Goal: Task Accomplishment & Management: Manage account settings

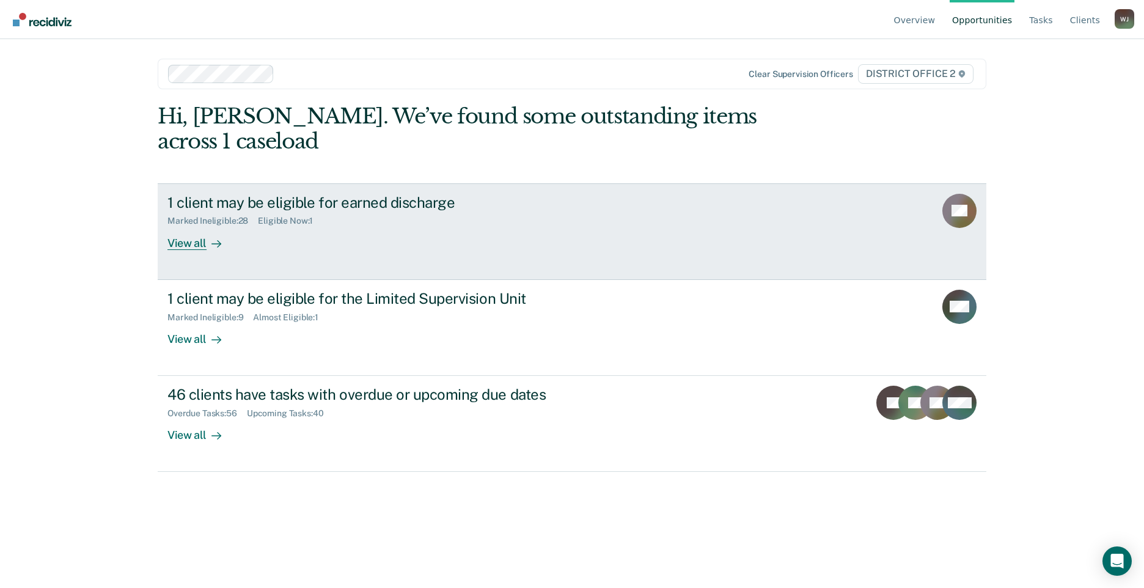
click at [200, 238] on div "View all" at bounding box center [201, 238] width 68 height 24
click at [200, 238] on div "Overview Opportunities Tasks Client s [PERSON_NAME] Profile How it works Log Ou…" at bounding box center [572, 294] width 1144 height 588
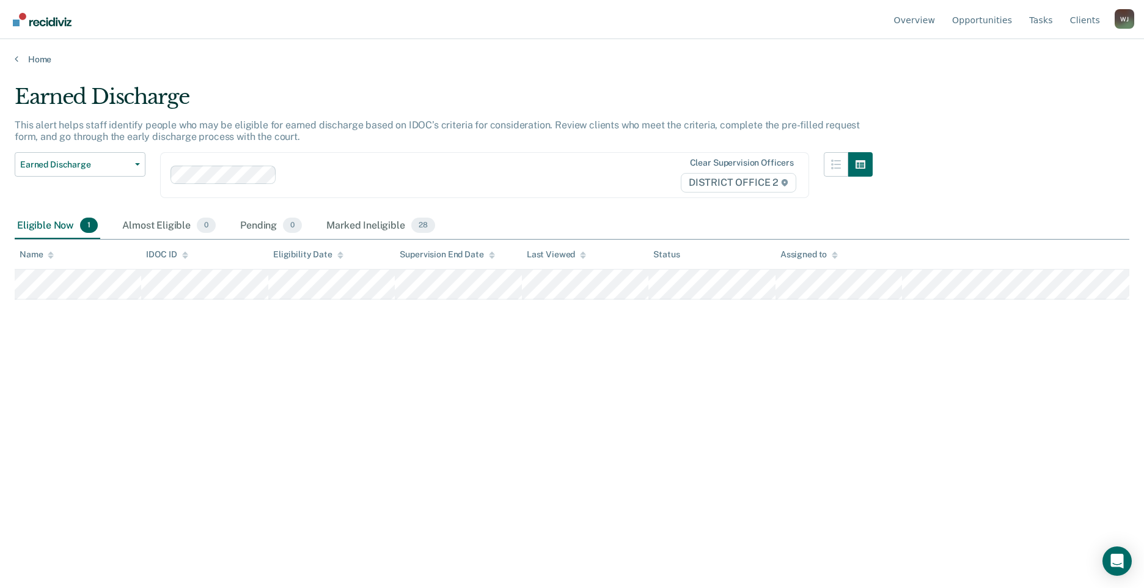
click at [203, 356] on div "Earned Discharge This alert helps staff identify people who may be eligible for…" at bounding box center [572, 290] width 1114 height 412
click at [20, 56] on link "Home" at bounding box center [572, 59] width 1114 height 11
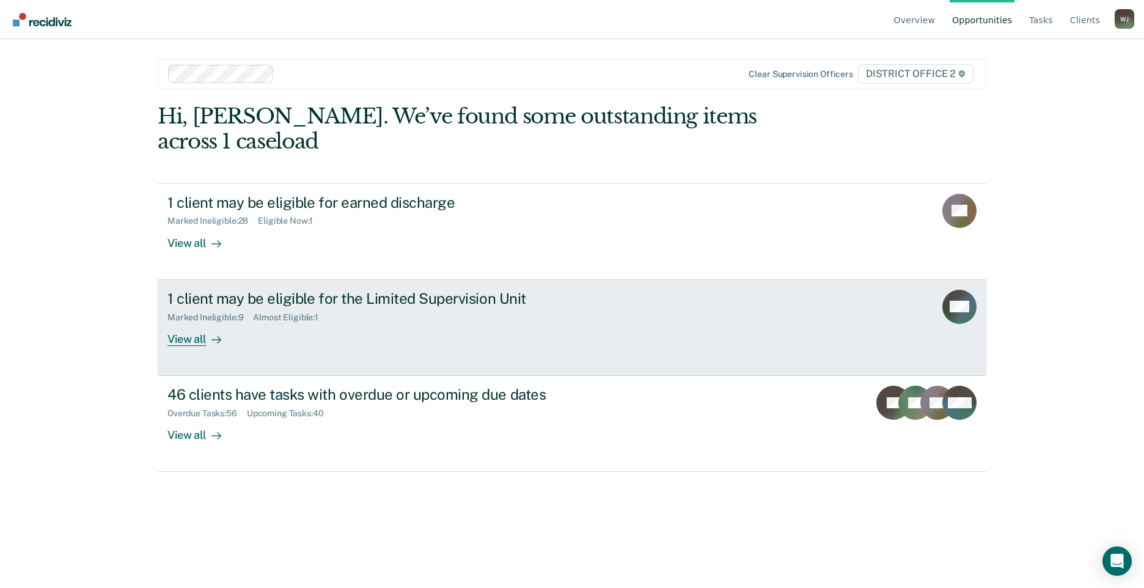
click at [198, 343] on div "View all" at bounding box center [201, 334] width 68 height 24
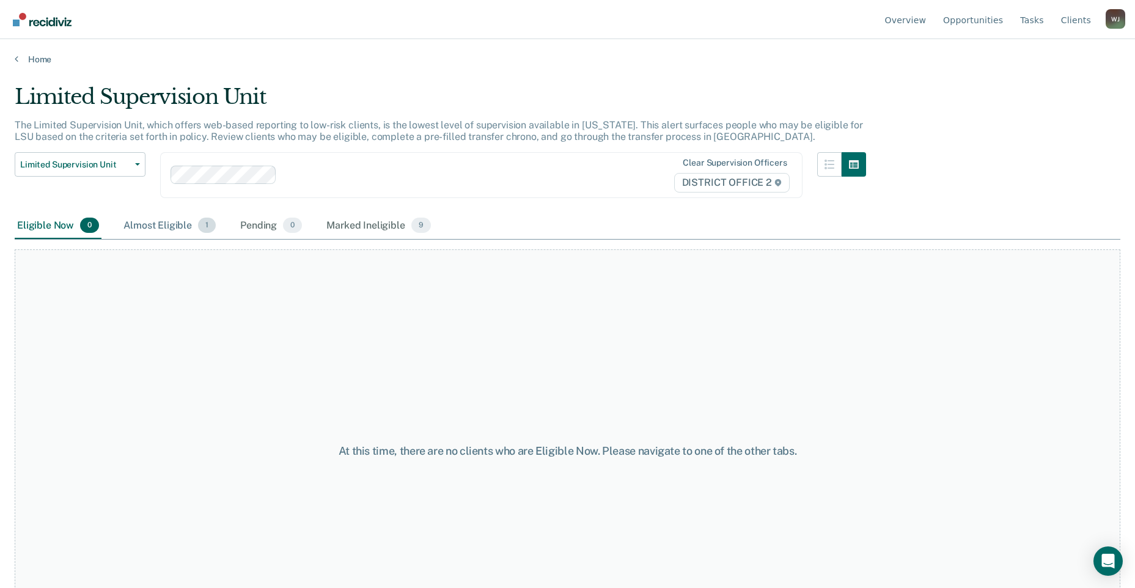
click at [158, 224] on div "Almost Eligible 1" at bounding box center [169, 226] width 97 height 27
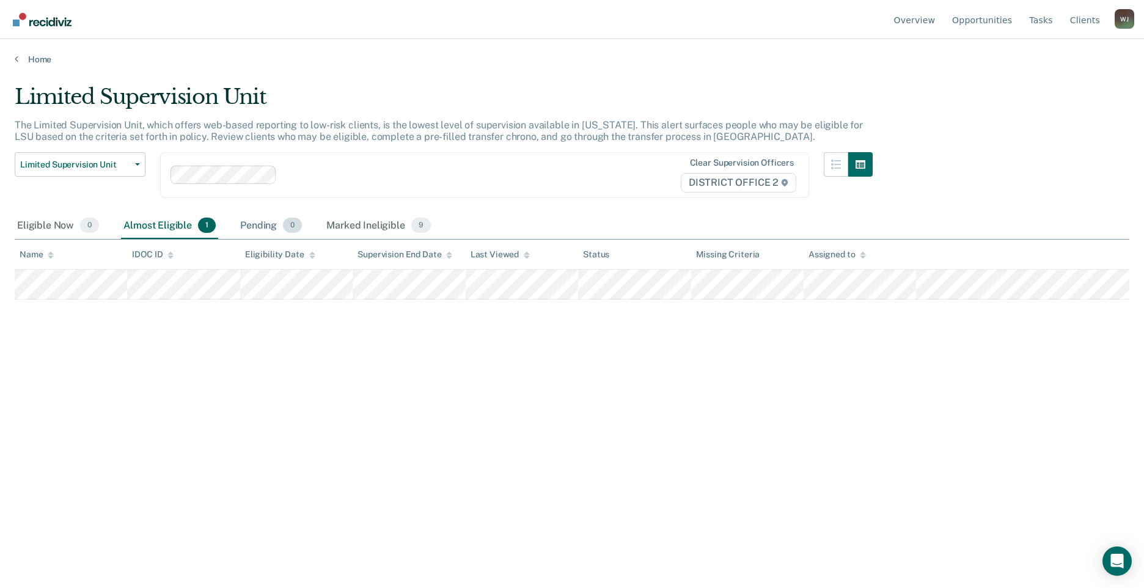
click at [261, 229] on div "Pending 0" at bounding box center [271, 226] width 67 height 27
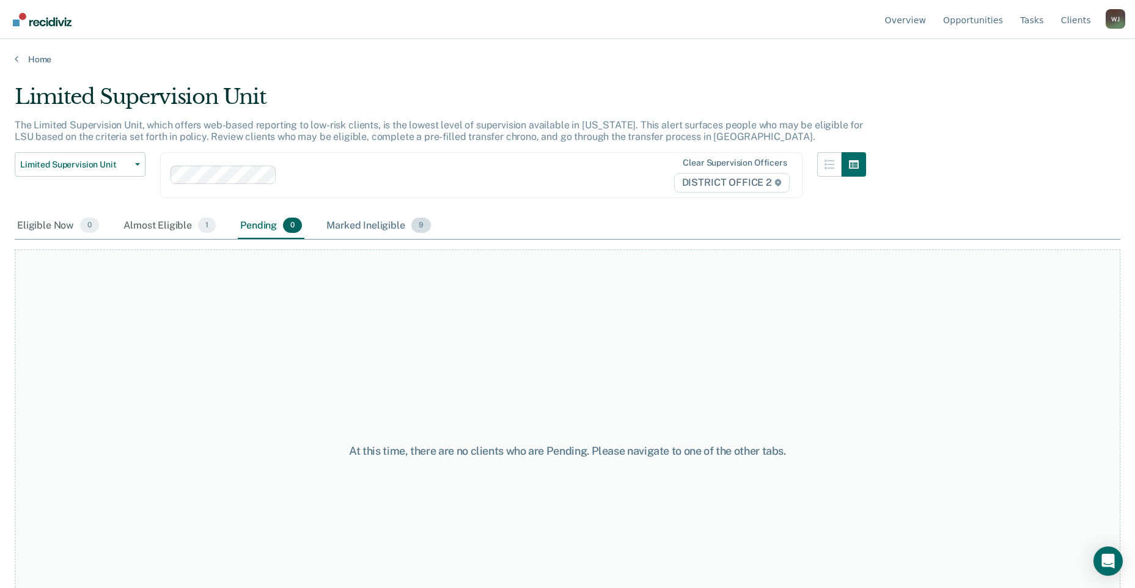
click at [358, 227] on div "Marked Ineligible 9" at bounding box center [378, 226] width 109 height 27
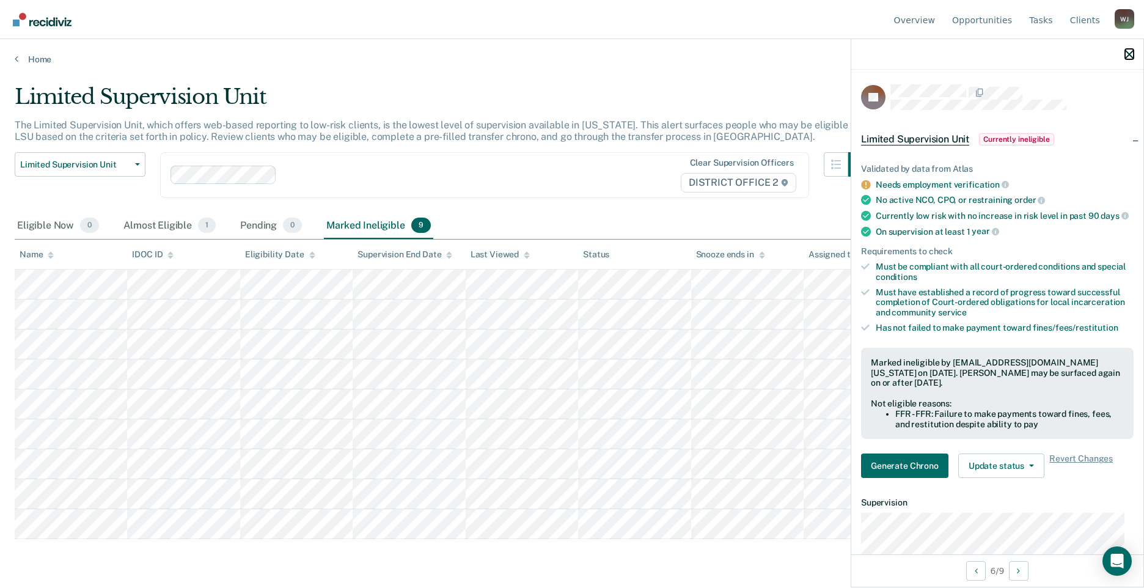
click at [1132, 50] on icon "button" at bounding box center [1129, 54] width 9 height 9
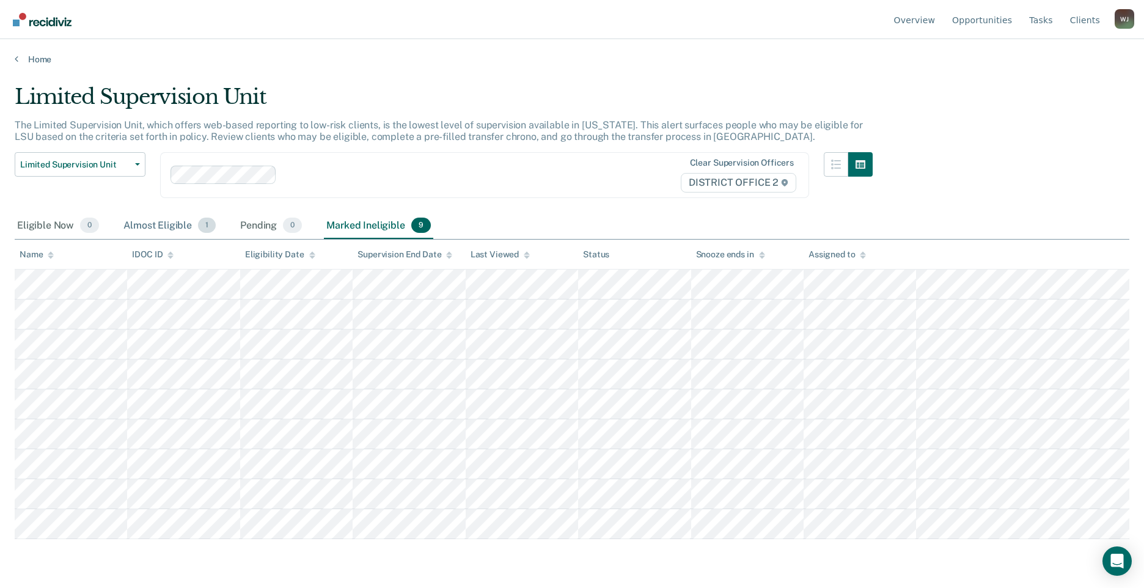
click at [159, 222] on div "Almost Eligible 1" at bounding box center [169, 226] width 97 height 27
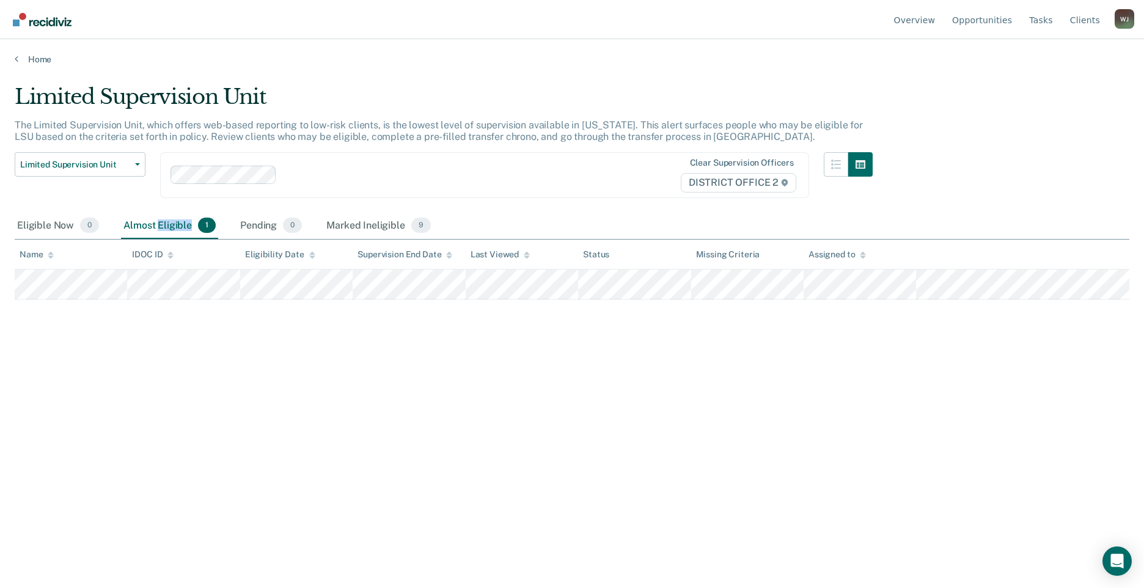
click at [454, 190] on div "Clear supervision officers DISTRICT OFFICE 2" at bounding box center [484, 175] width 649 height 46
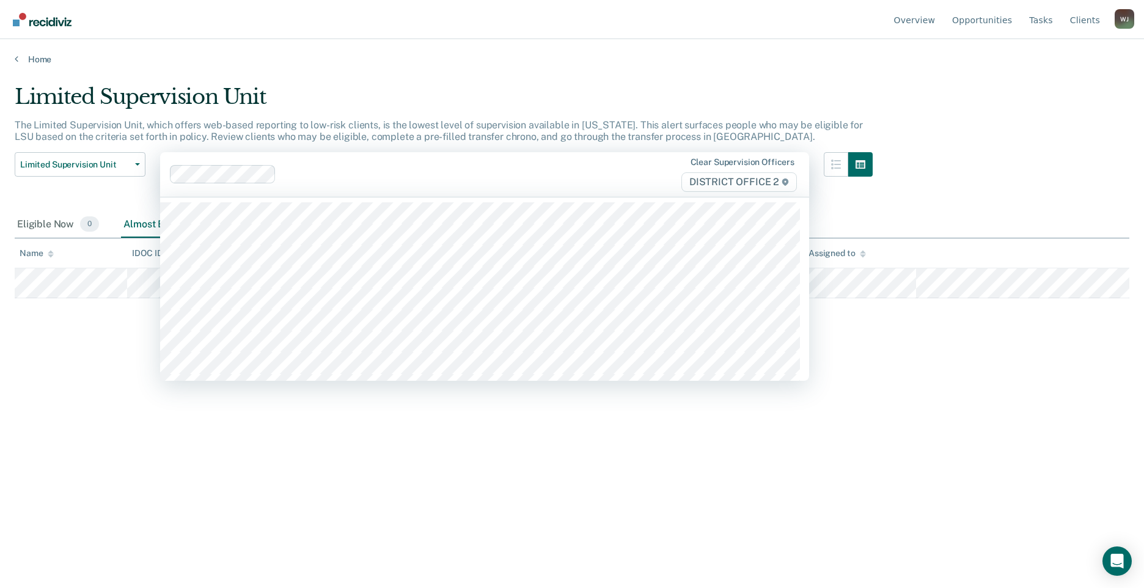
click at [452, 122] on p "The Limited Supervision Unit, which offers web-based reporting to low-risk clie…" at bounding box center [439, 130] width 848 height 23
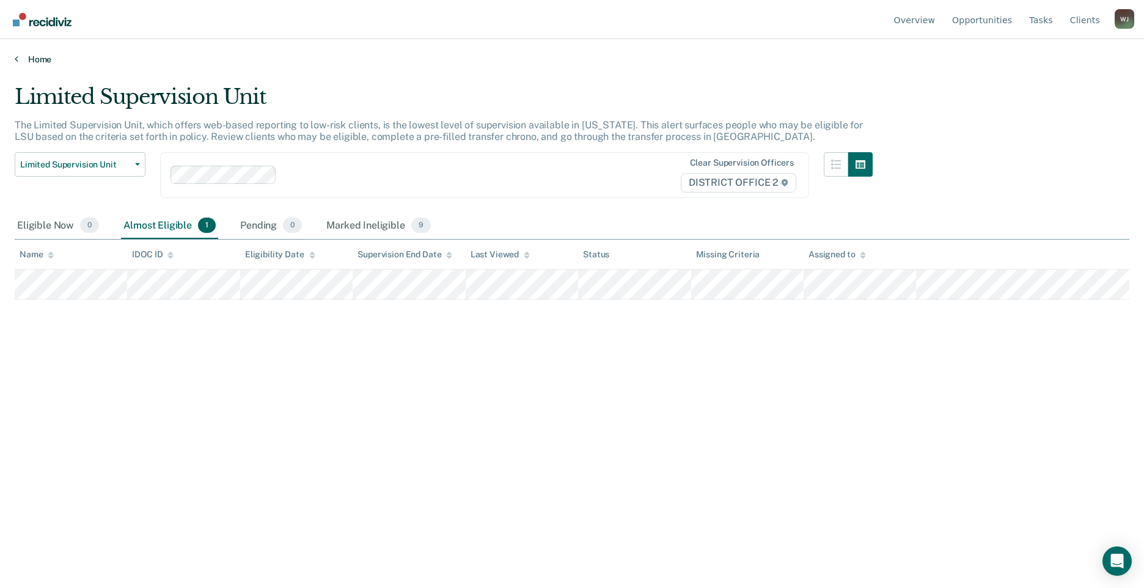
click at [42, 57] on link "Home" at bounding box center [572, 59] width 1114 height 11
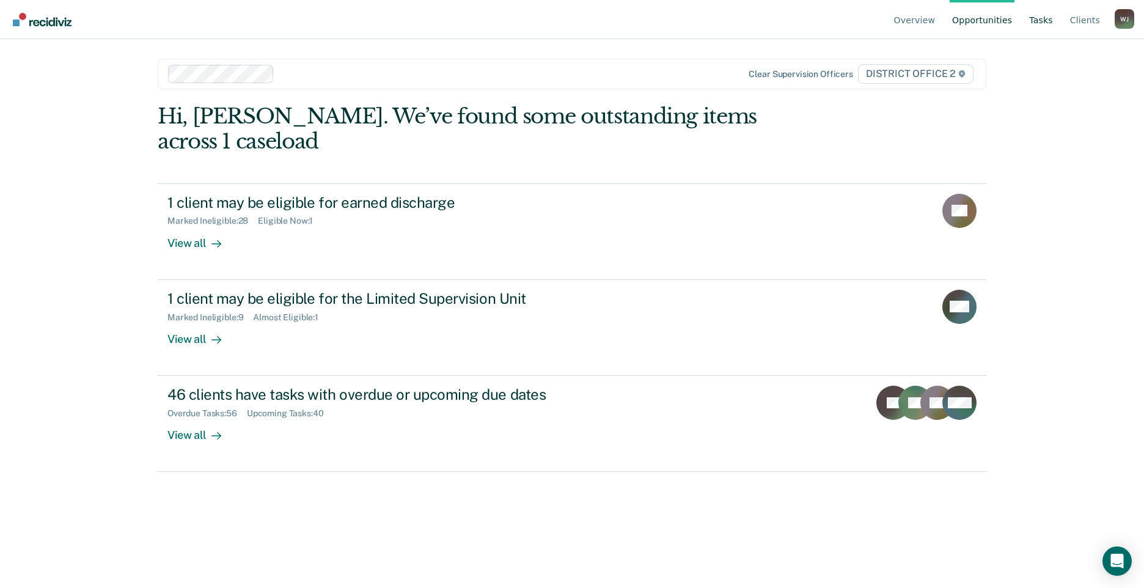
click at [1055, 12] on link "Tasks" at bounding box center [1040, 19] width 29 height 39
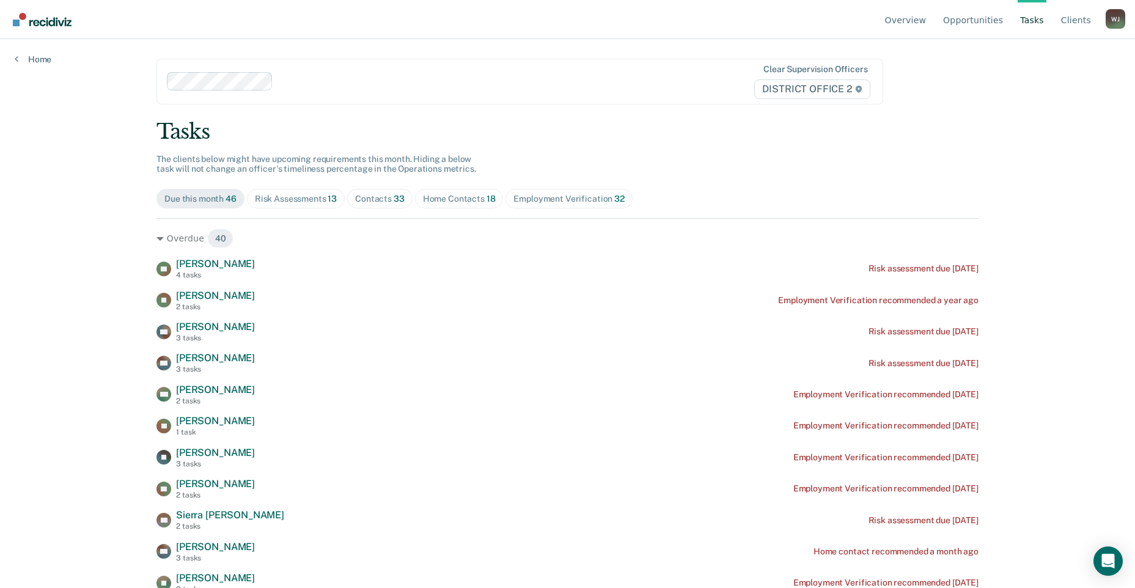
click at [324, 190] on span "Risk Assessments 13" at bounding box center [296, 199] width 98 height 20
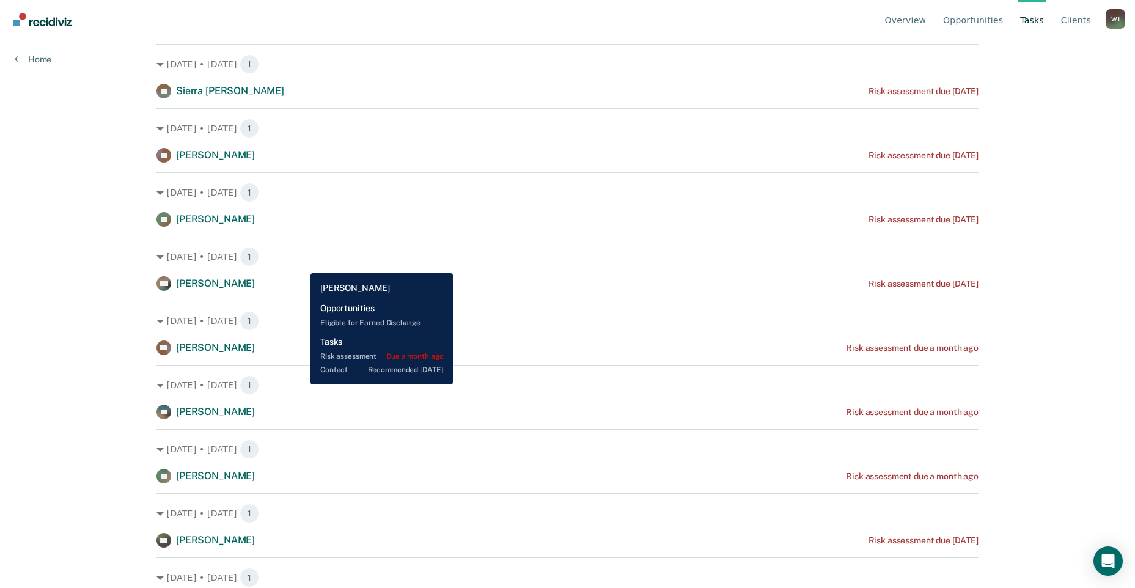
scroll to position [455, 0]
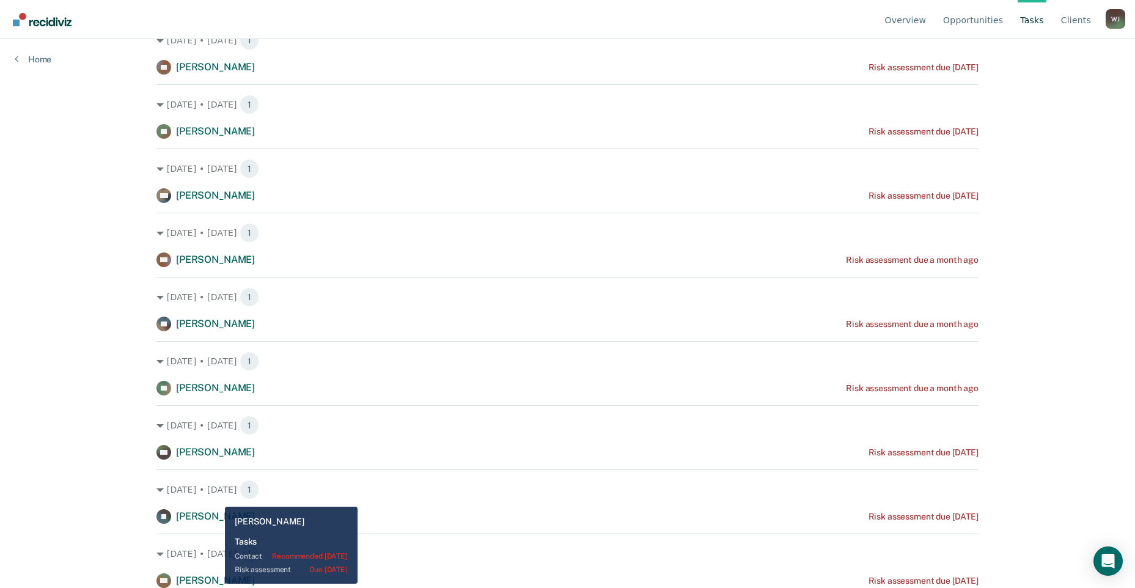
click at [216, 584] on span "[PERSON_NAME]" at bounding box center [215, 580] width 79 height 12
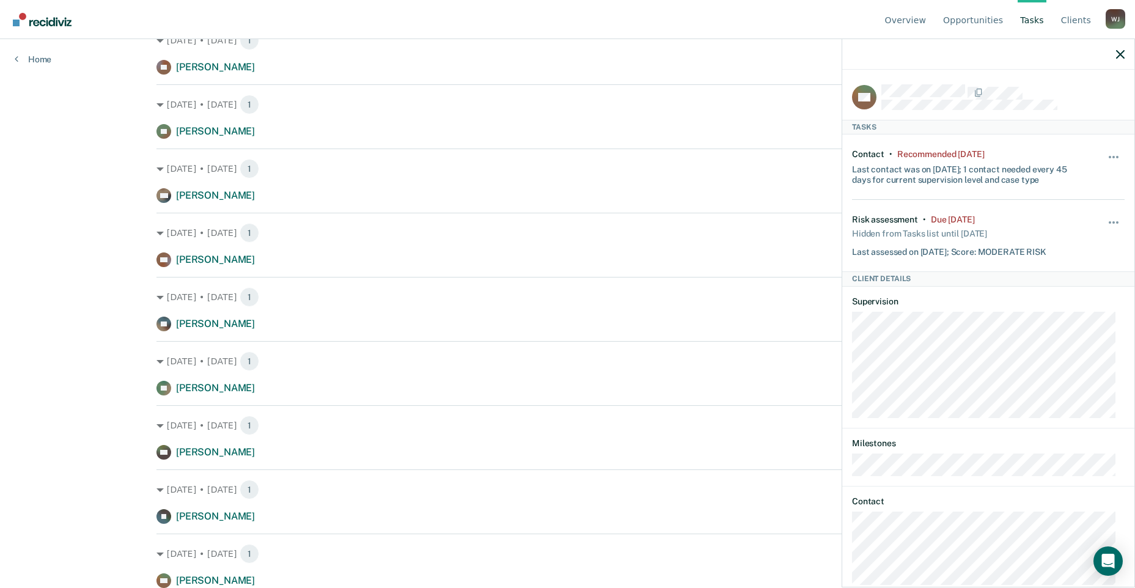
click at [671, 283] on div "[DATE] • [DATE] 1 [PERSON_NAME] Risk assessment due a month ago" at bounding box center [567, 304] width 822 height 54
click at [1118, 54] on icon "button" at bounding box center [1120, 54] width 9 height 9
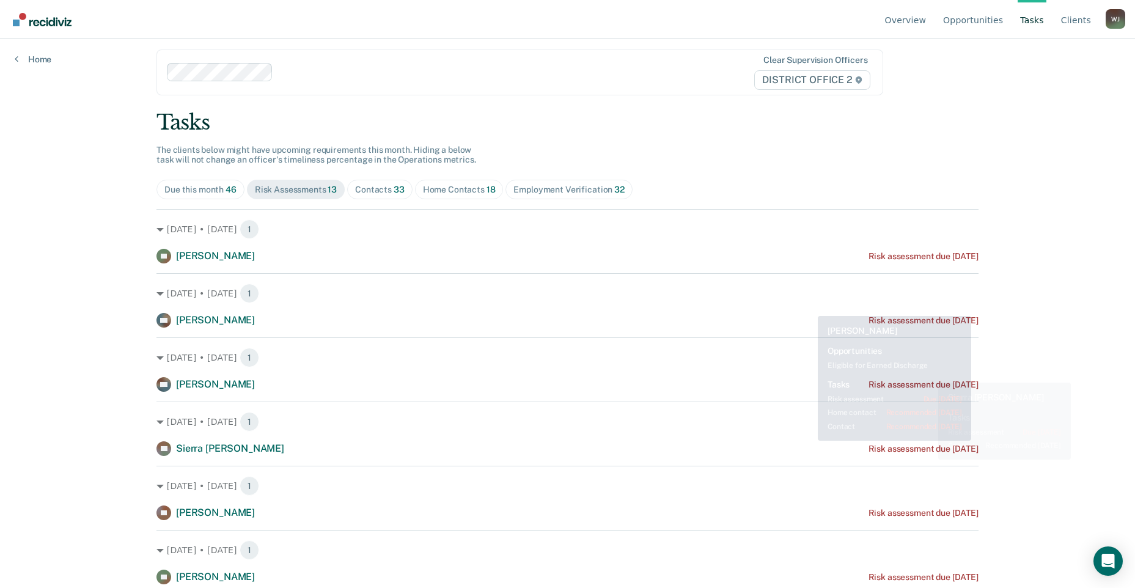
scroll to position [0, 0]
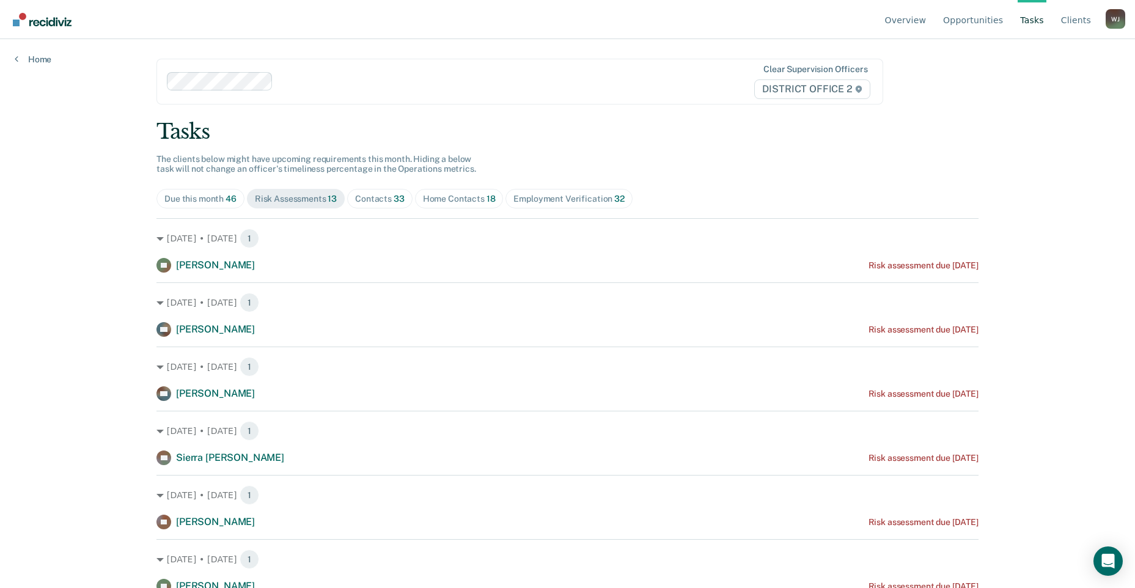
click at [385, 202] on div "Contacts 33" at bounding box center [379, 199] width 49 height 10
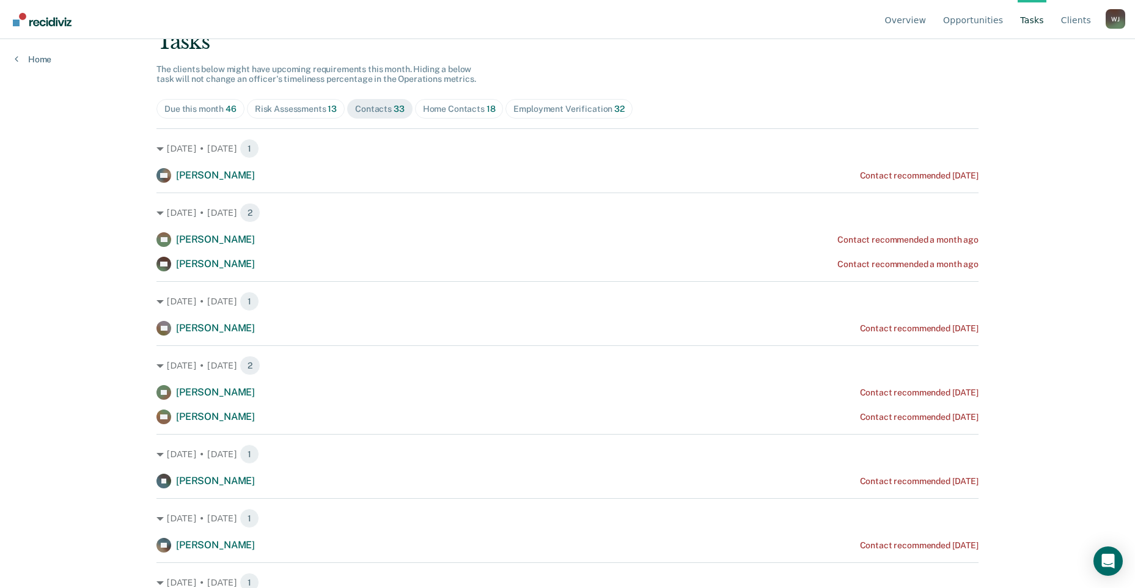
scroll to position [61, 0]
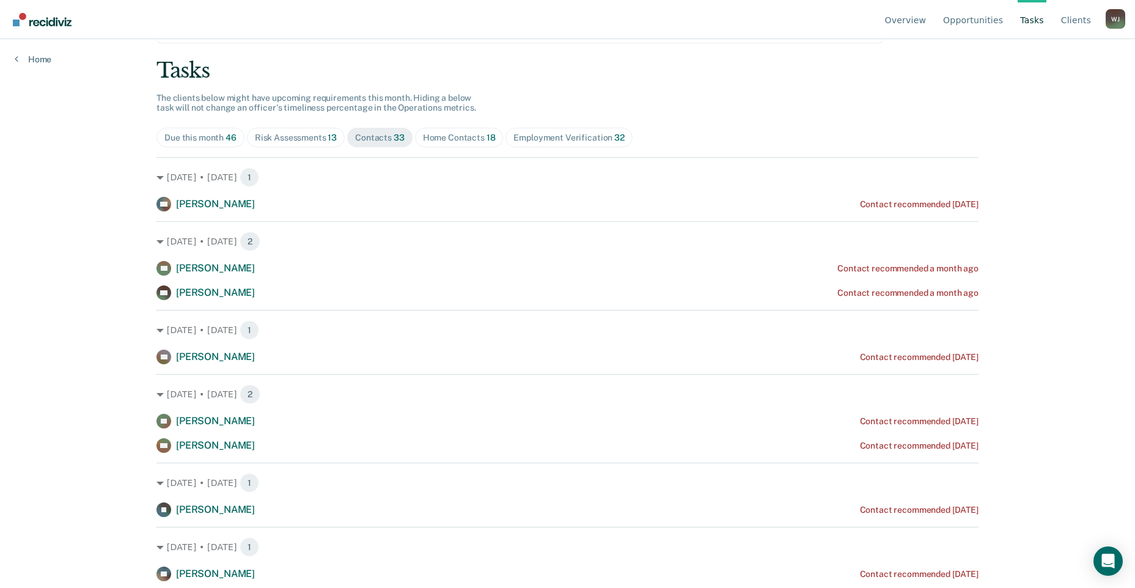
click at [330, 142] on span "13" at bounding box center [331, 138] width 9 height 10
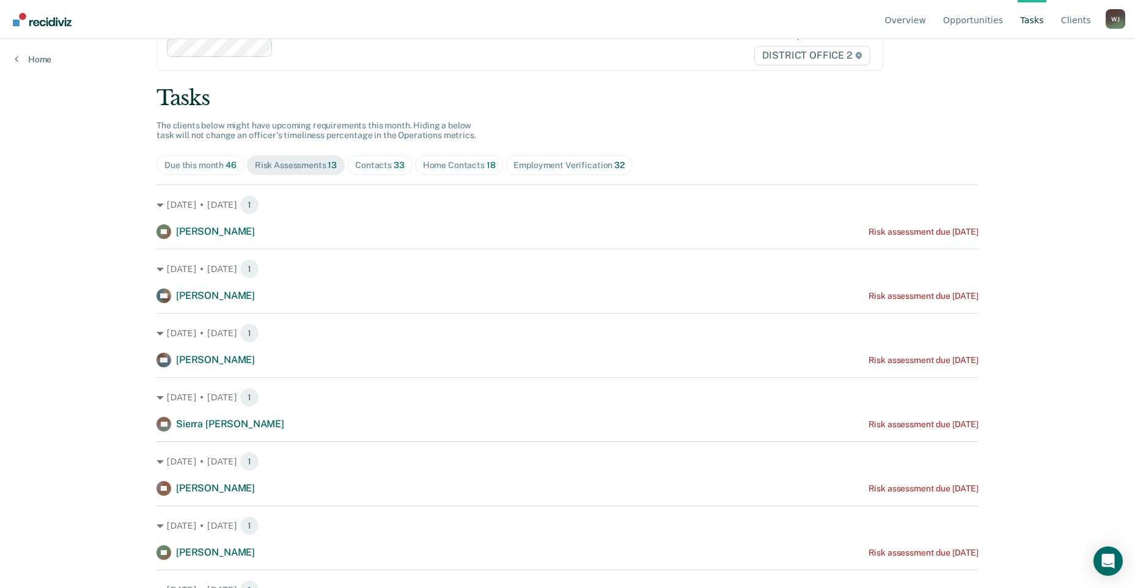
scroll to position [27, 0]
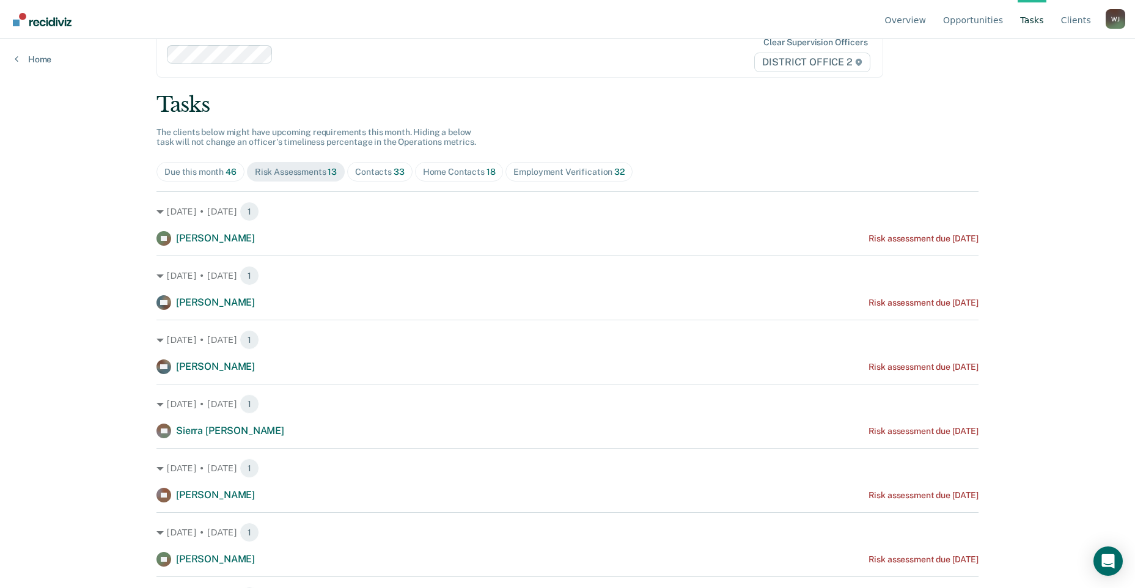
click at [397, 169] on span "33" at bounding box center [398, 172] width 11 height 10
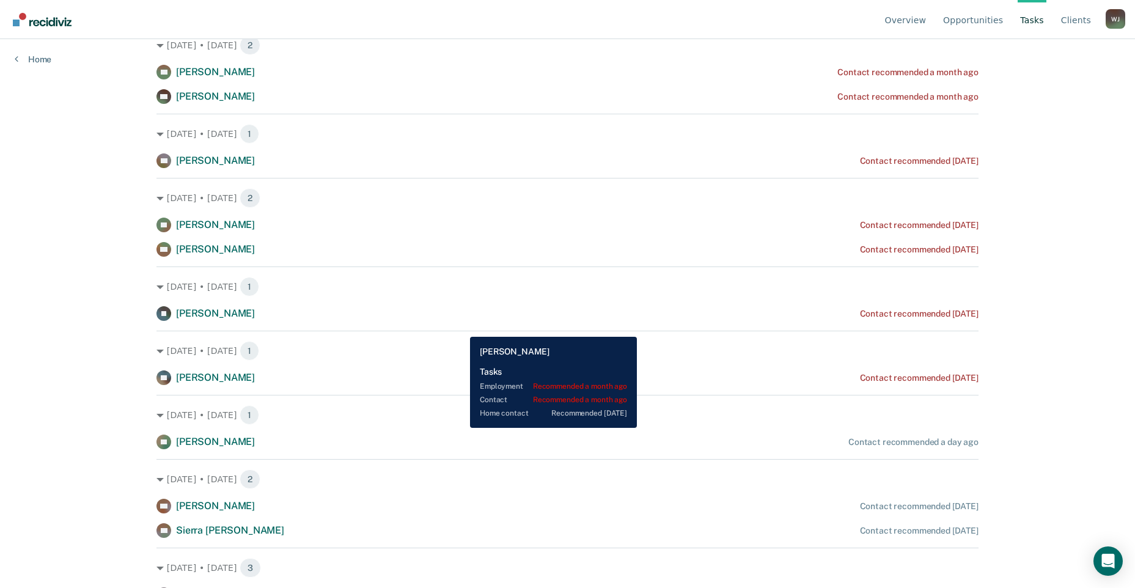
scroll to position [271, 0]
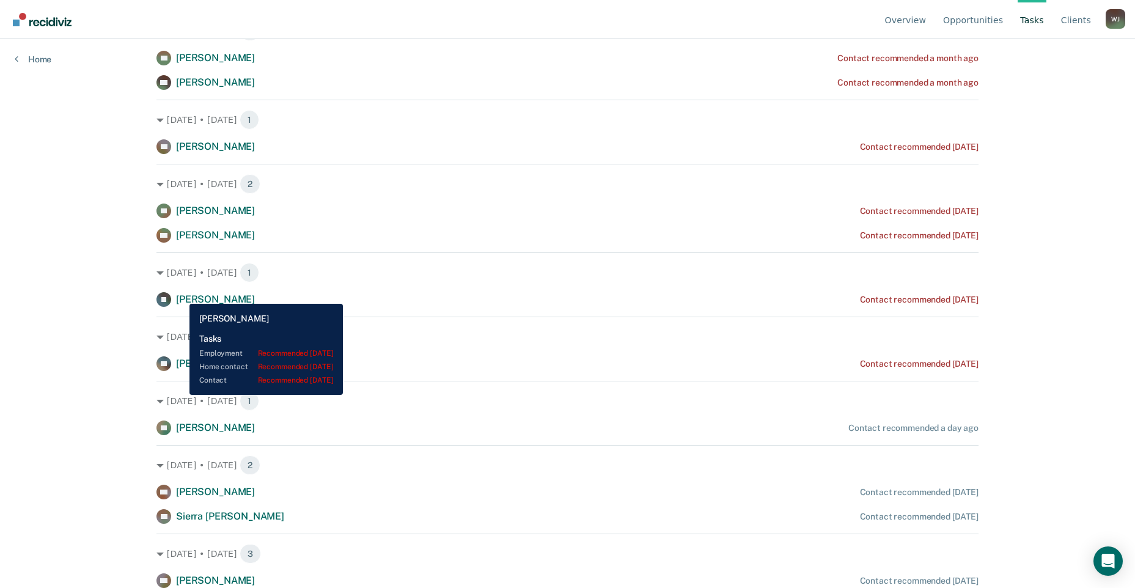
click at [180, 294] on span "[PERSON_NAME]" at bounding box center [215, 299] width 79 height 12
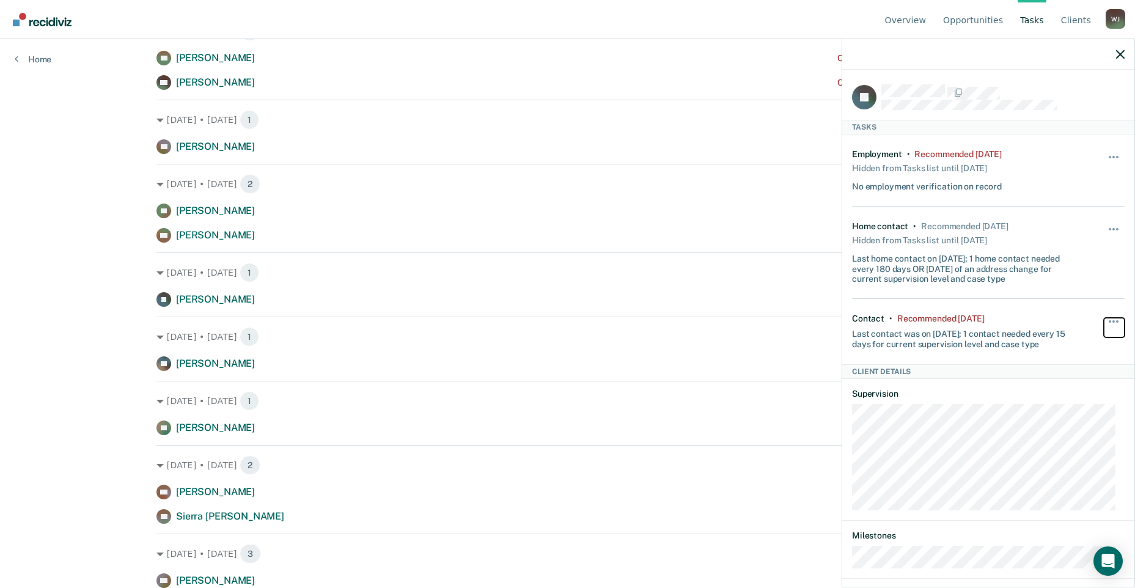
click at [1110, 318] on button "button" at bounding box center [1113, 328] width 21 height 20
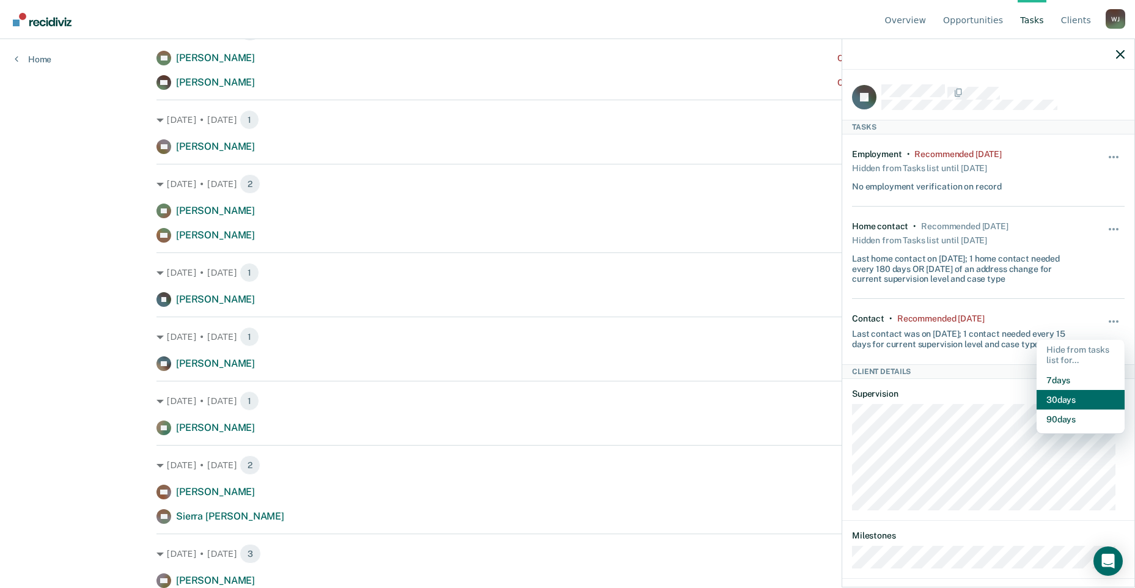
click at [1080, 404] on button "30 days" at bounding box center [1080, 400] width 88 height 20
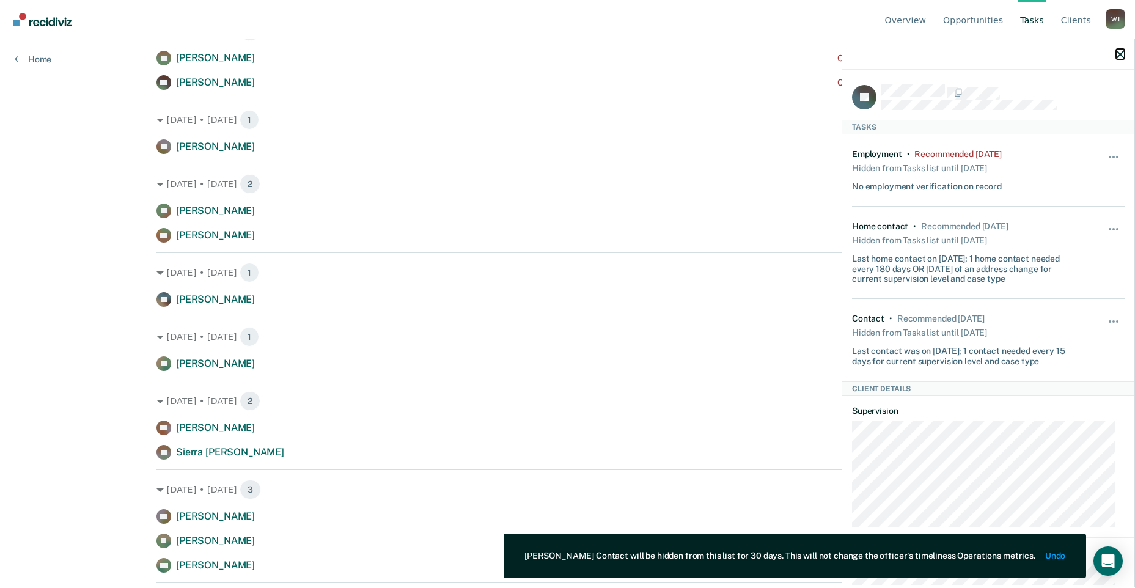
click at [1116, 53] on icon "button" at bounding box center [1120, 54] width 9 height 9
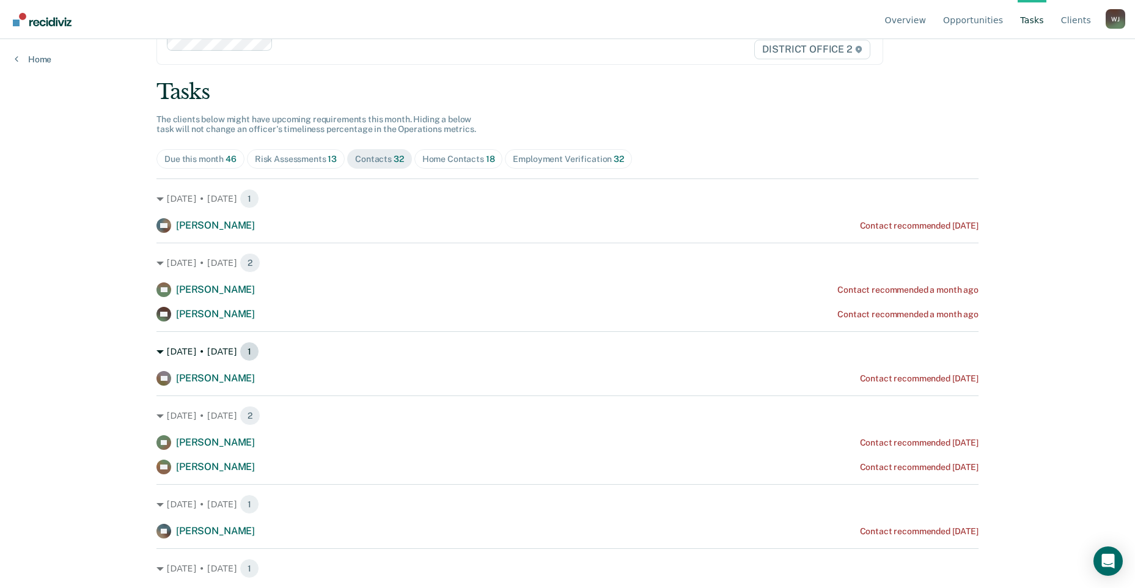
scroll to position [61, 0]
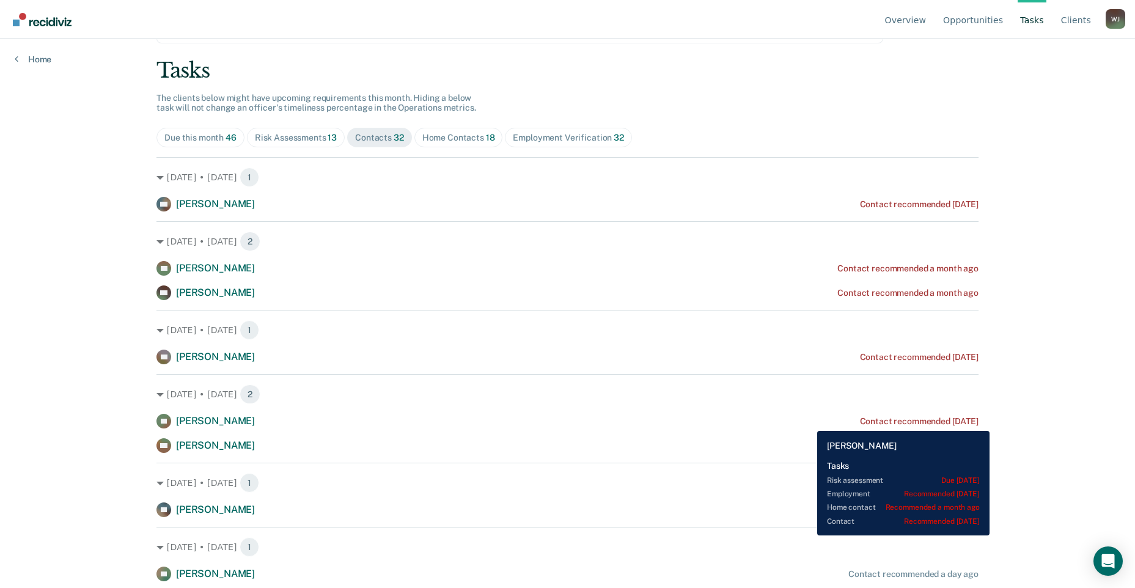
click at [808, 422] on div "NL [PERSON_NAME] Contact recommended [DATE]" at bounding box center [567, 421] width 822 height 15
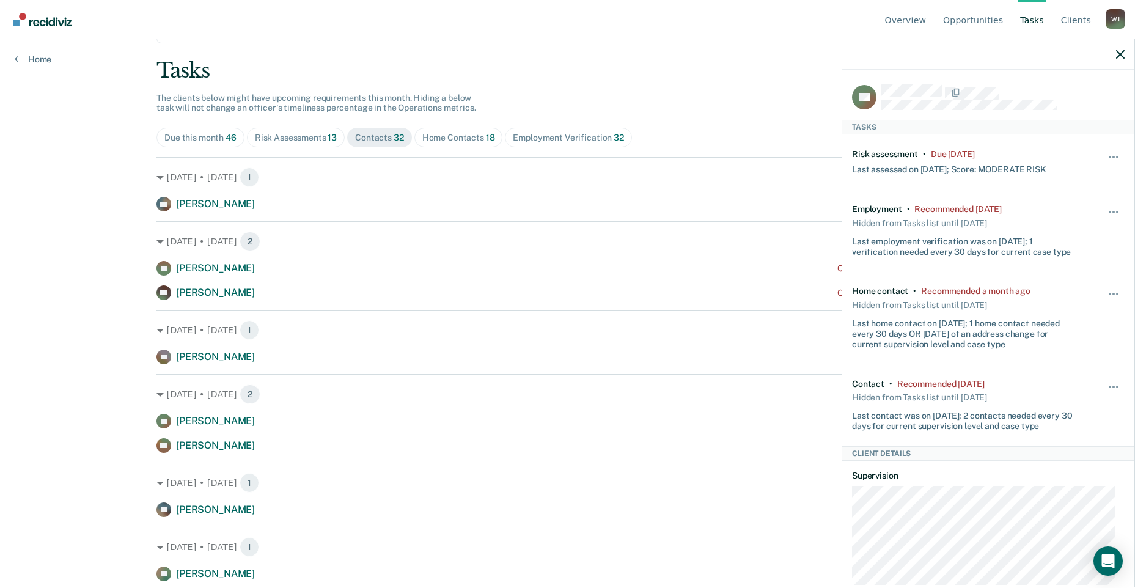
click at [1103, 381] on div "Hide from tasks list for... 7 days 30 days 90 days" at bounding box center [1113, 405] width 21 height 53
click at [1107, 383] on button "button" at bounding box center [1113, 393] width 21 height 20
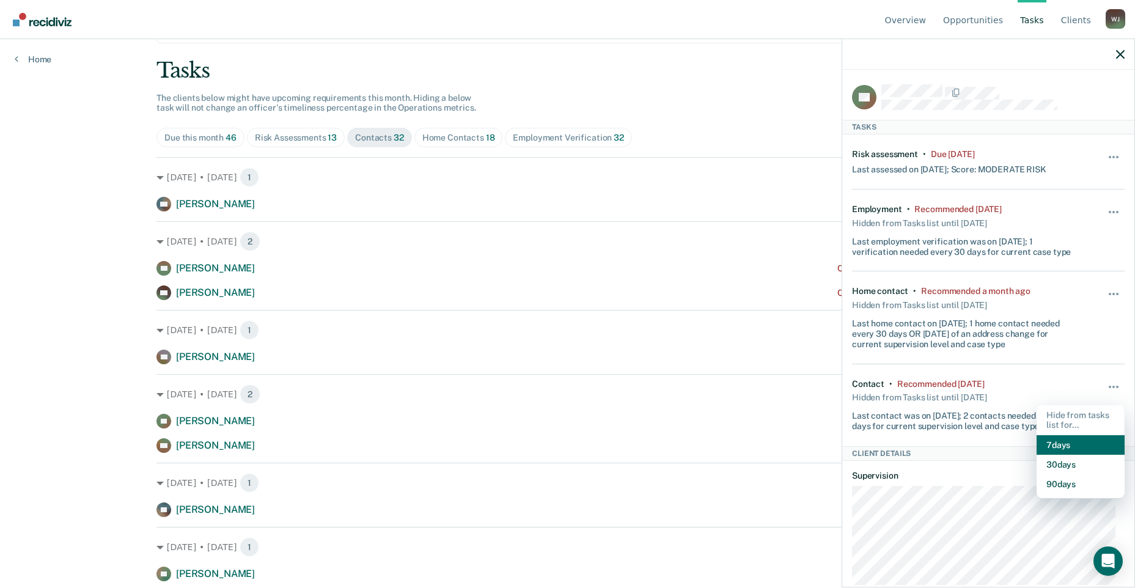
click at [1072, 435] on button "7 days" at bounding box center [1080, 445] width 88 height 20
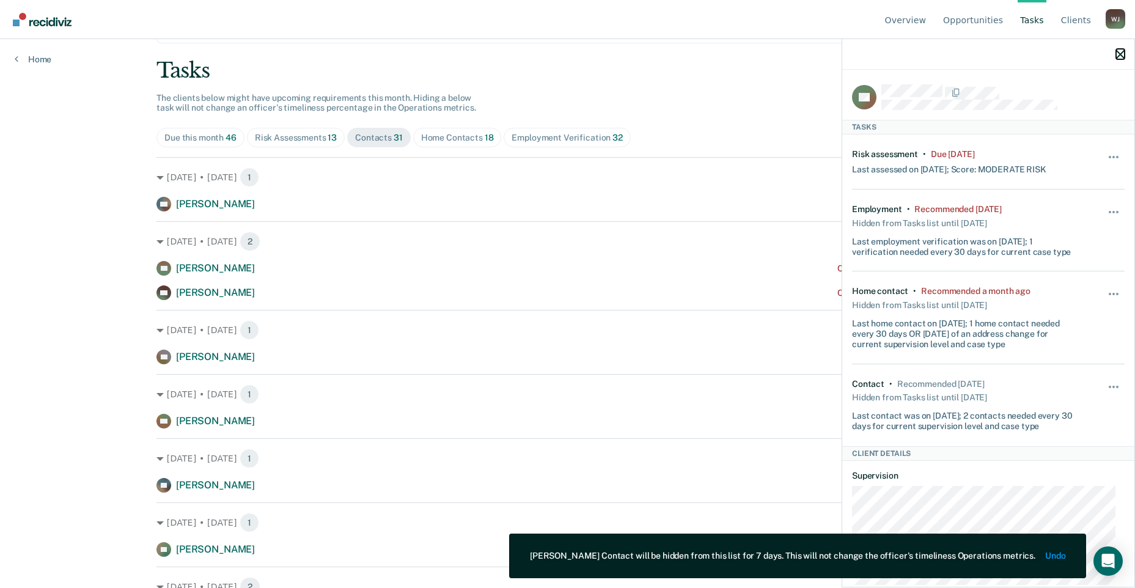
click at [1121, 56] on icon "button" at bounding box center [1120, 54] width 9 height 9
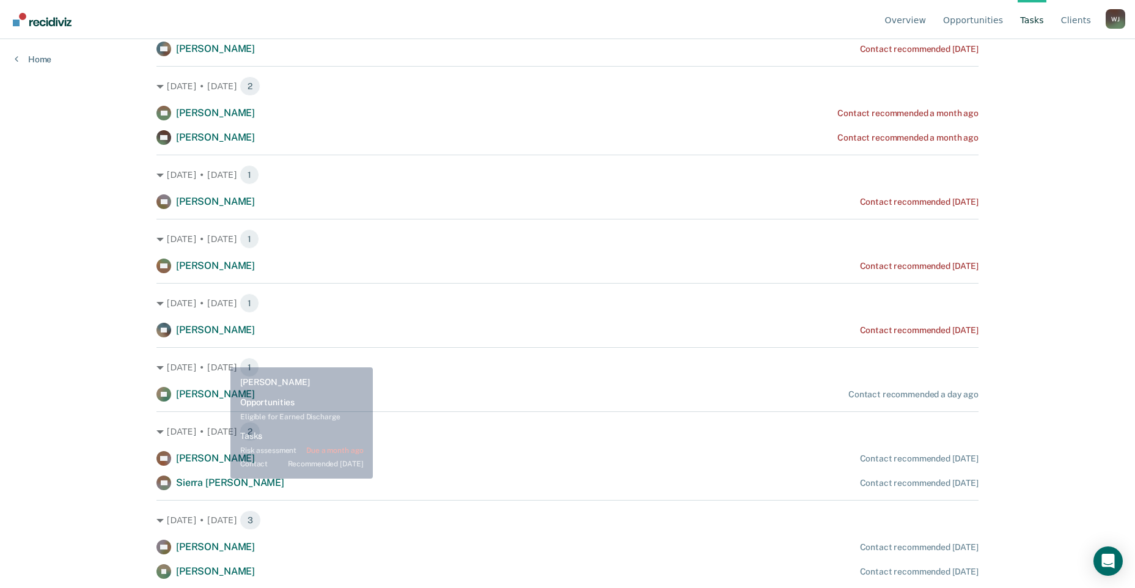
scroll to position [305, 0]
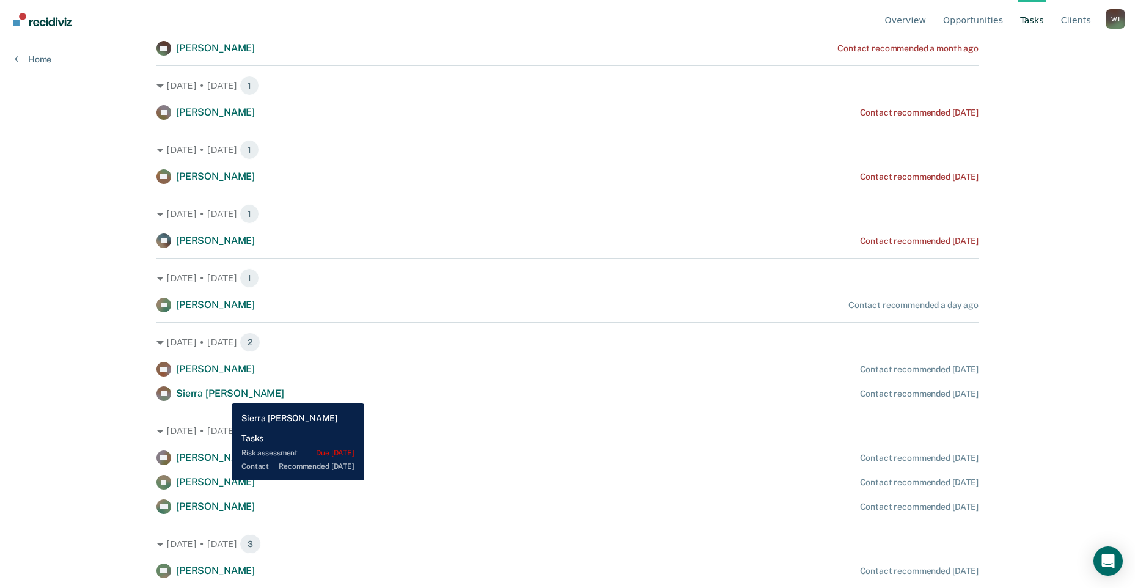
click at [222, 394] on span "Sierra [PERSON_NAME]" at bounding box center [230, 393] width 108 height 12
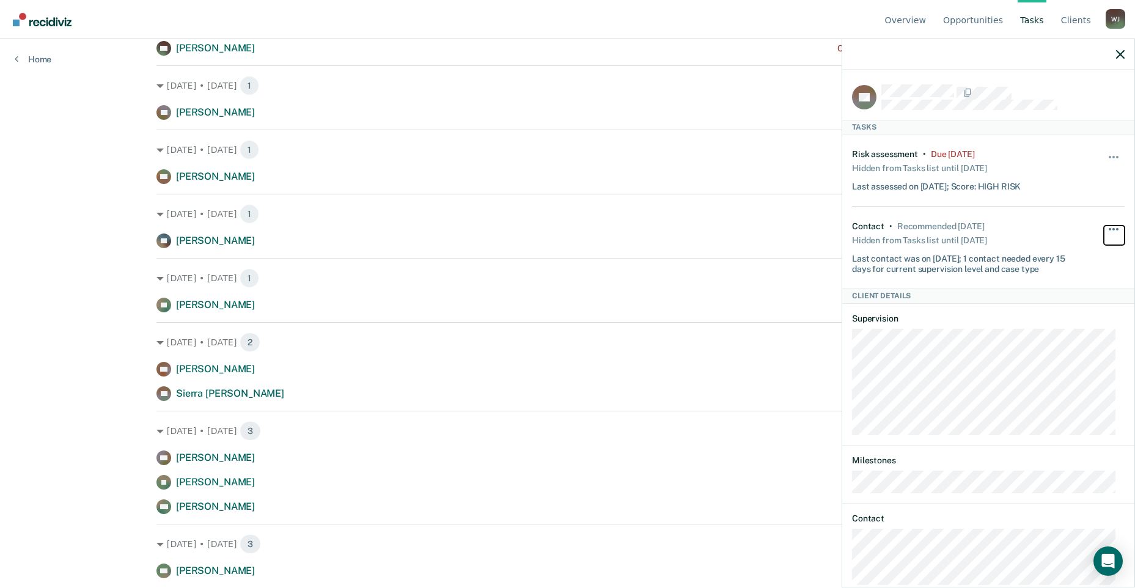
click at [1112, 229] on span "button" at bounding box center [1113, 229] width 2 height 2
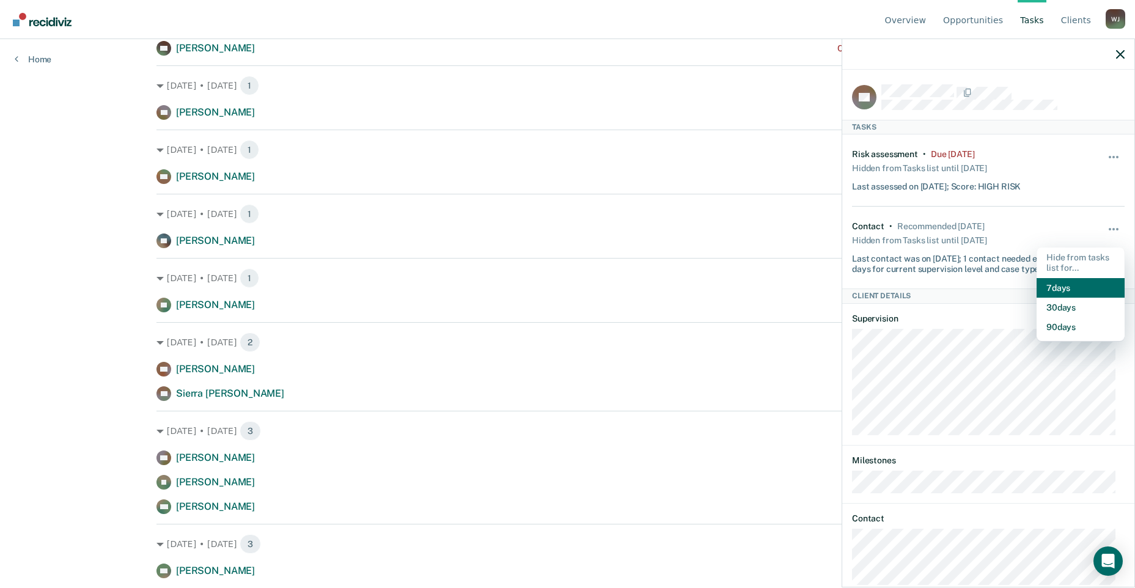
click at [1081, 283] on button "7 days" at bounding box center [1080, 288] width 88 height 20
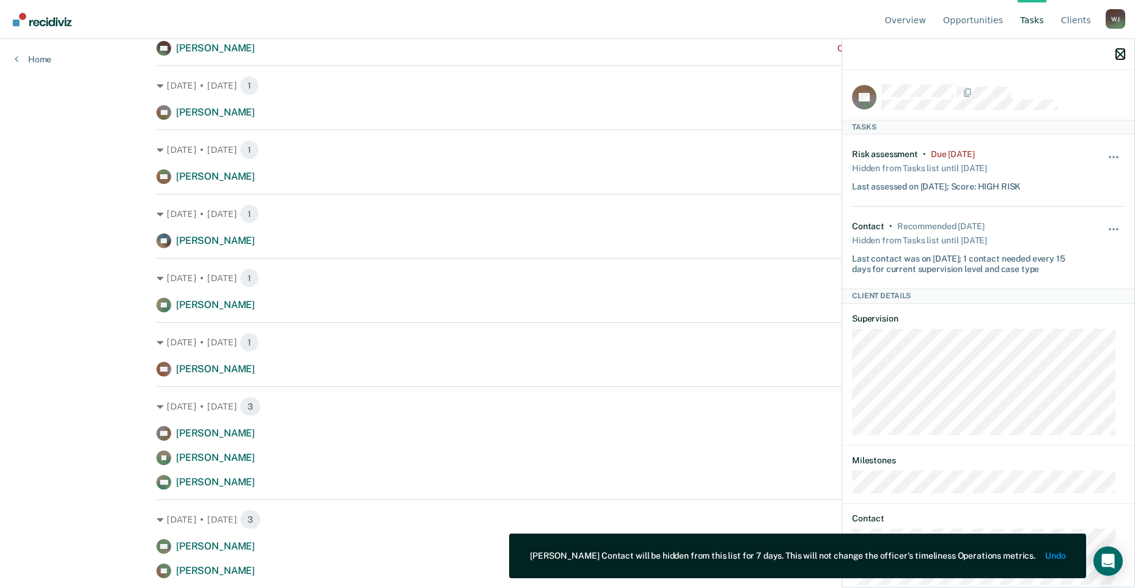
click at [1121, 56] on icon "button" at bounding box center [1120, 54] width 9 height 9
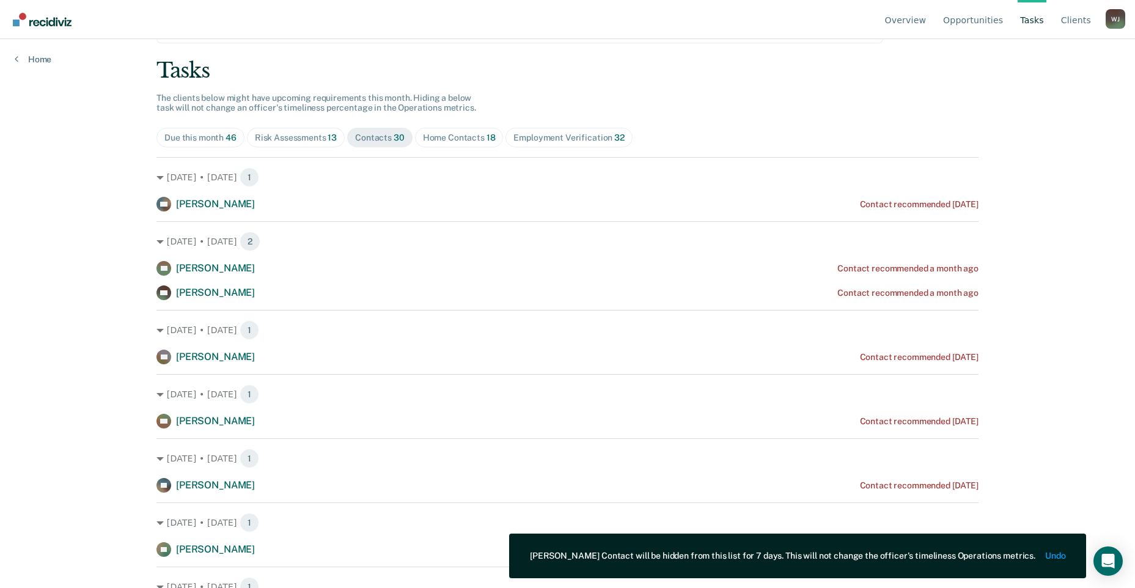
scroll to position [0, 0]
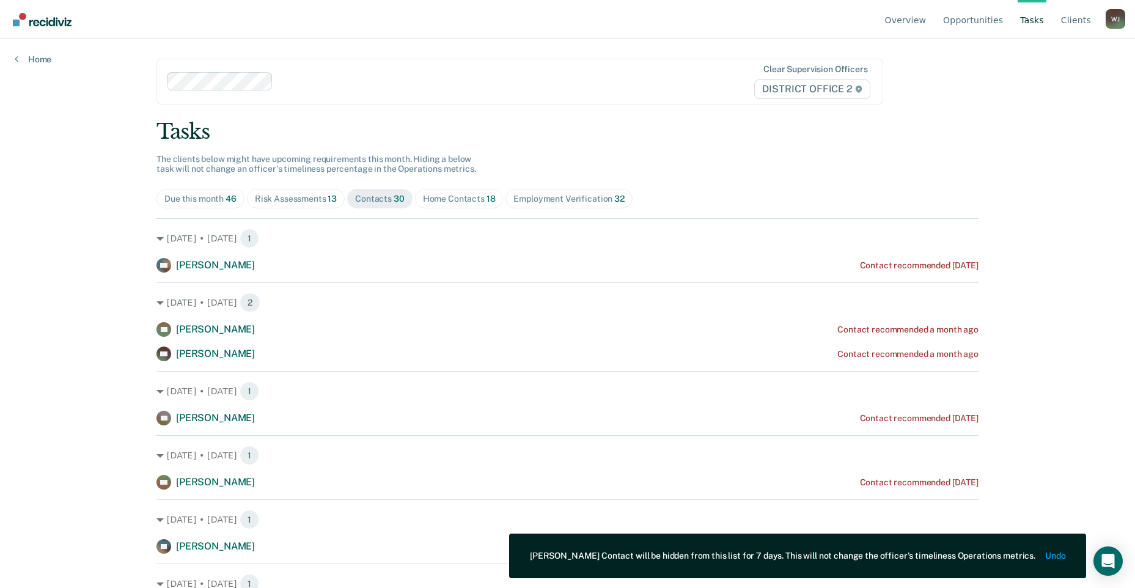
click at [439, 203] on div "Home Contacts 18" at bounding box center [459, 199] width 73 height 10
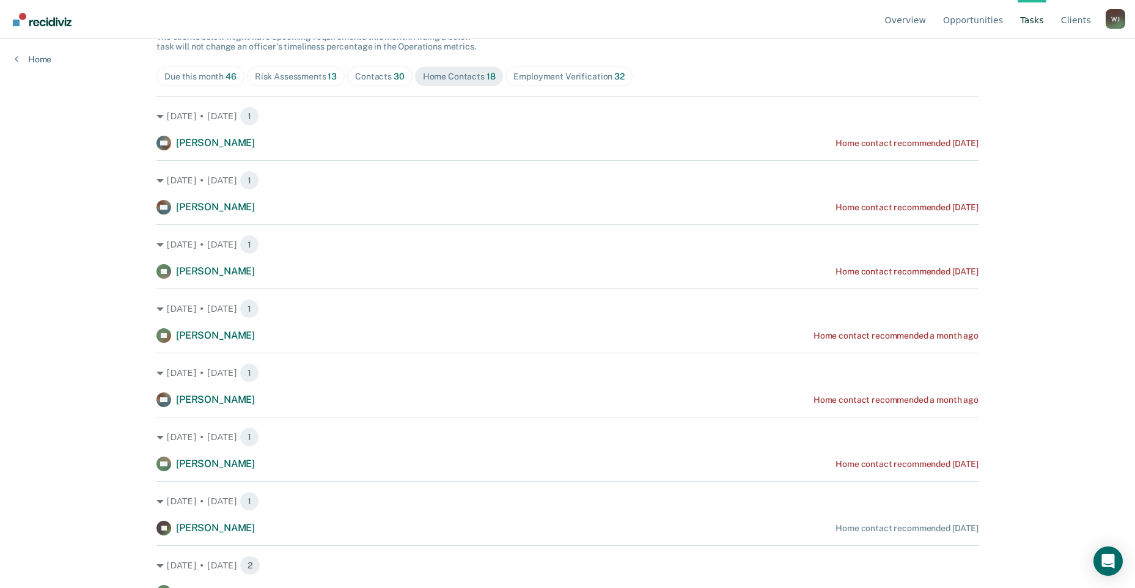
scroll to position [61, 0]
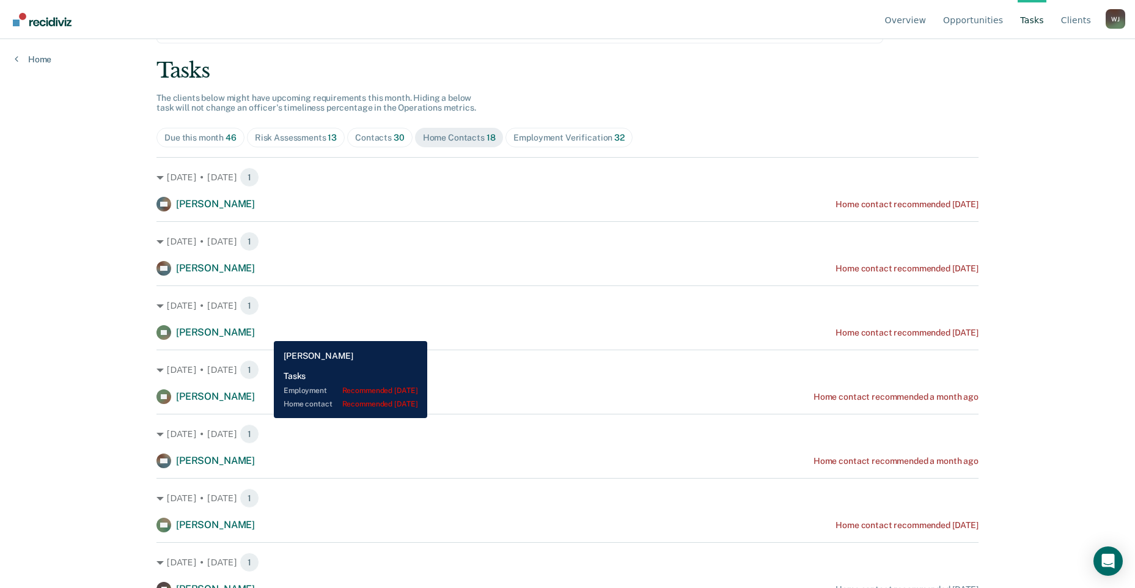
click at [265, 332] on div "TF [PERSON_NAME] Home contact recommended [DATE]" at bounding box center [567, 332] width 822 height 15
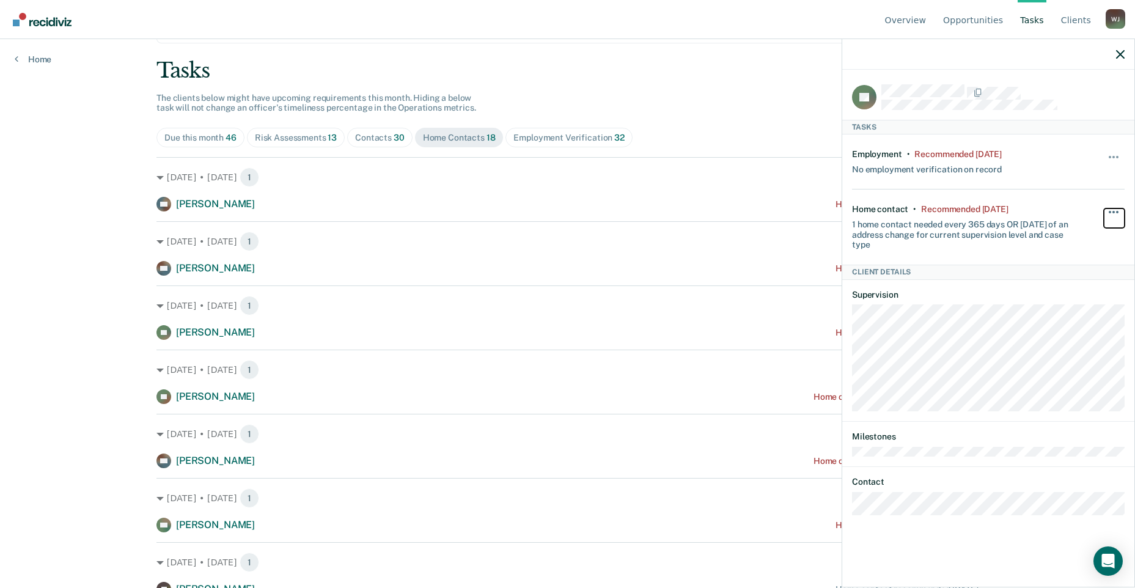
click at [1110, 212] on button "button" at bounding box center [1113, 218] width 21 height 20
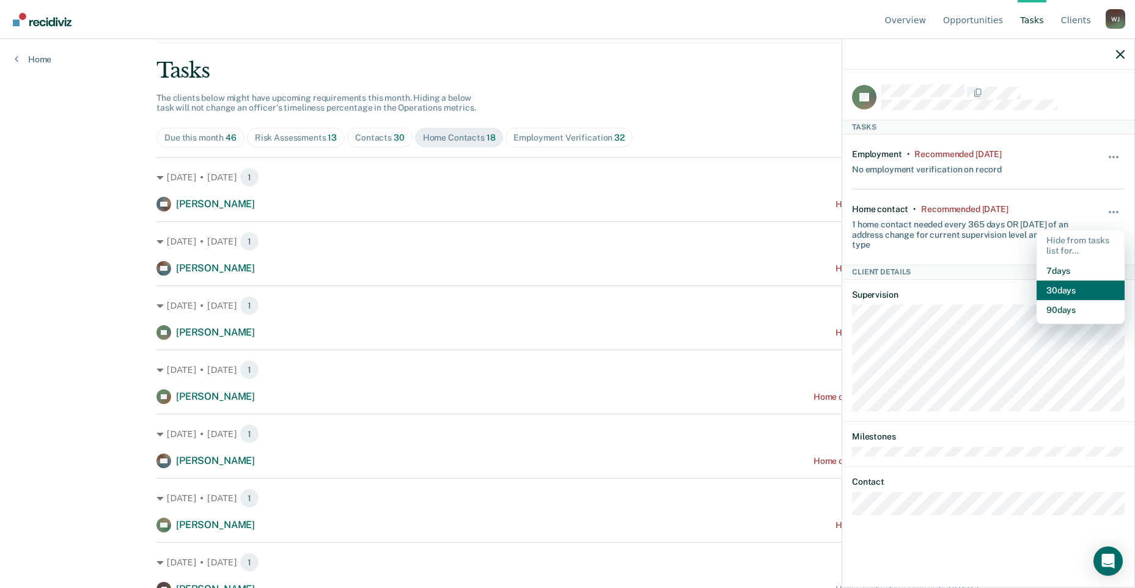
click at [1089, 288] on button "30 days" at bounding box center [1080, 290] width 88 height 20
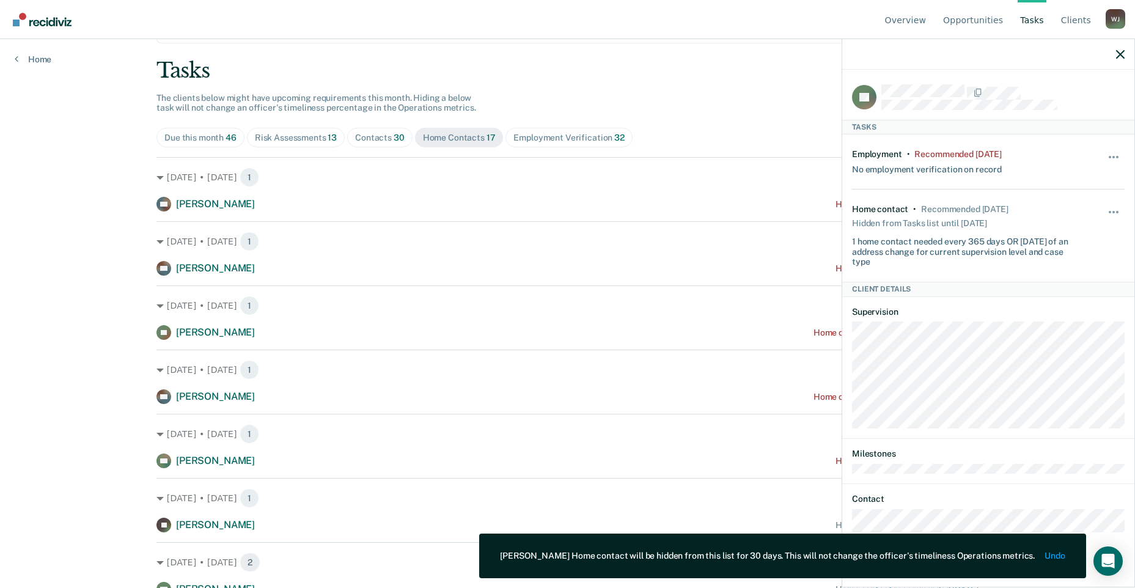
click at [1126, 51] on div at bounding box center [988, 54] width 292 height 31
click at [1119, 48] on div at bounding box center [988, 54] width 292 height 31
click at [1119, 52] on icon "button" at bounding box center [1120, 54] width 9 height 9
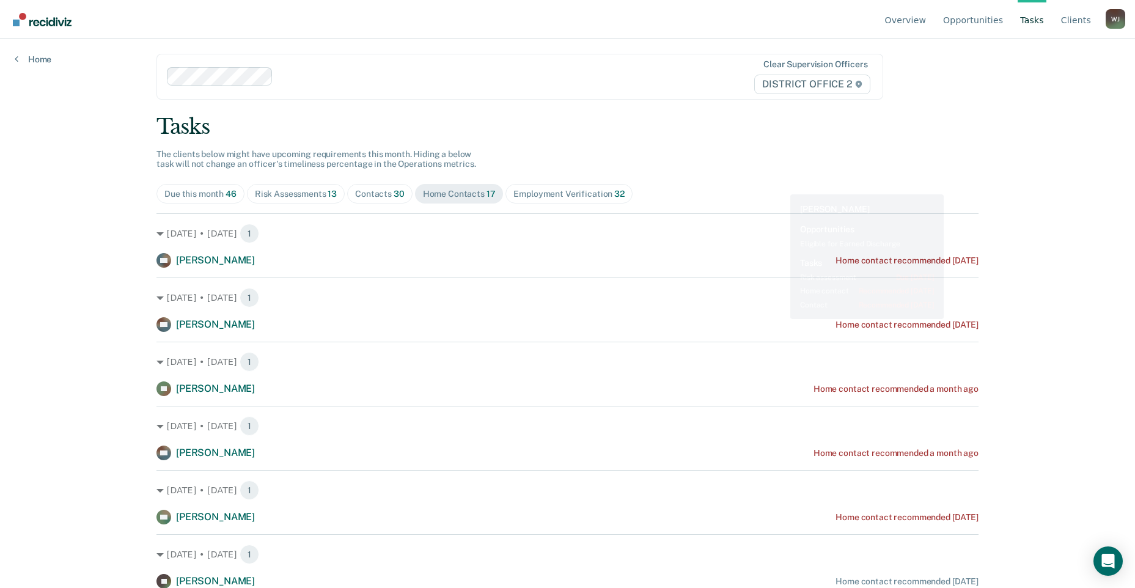
scroll to position [0, 0]
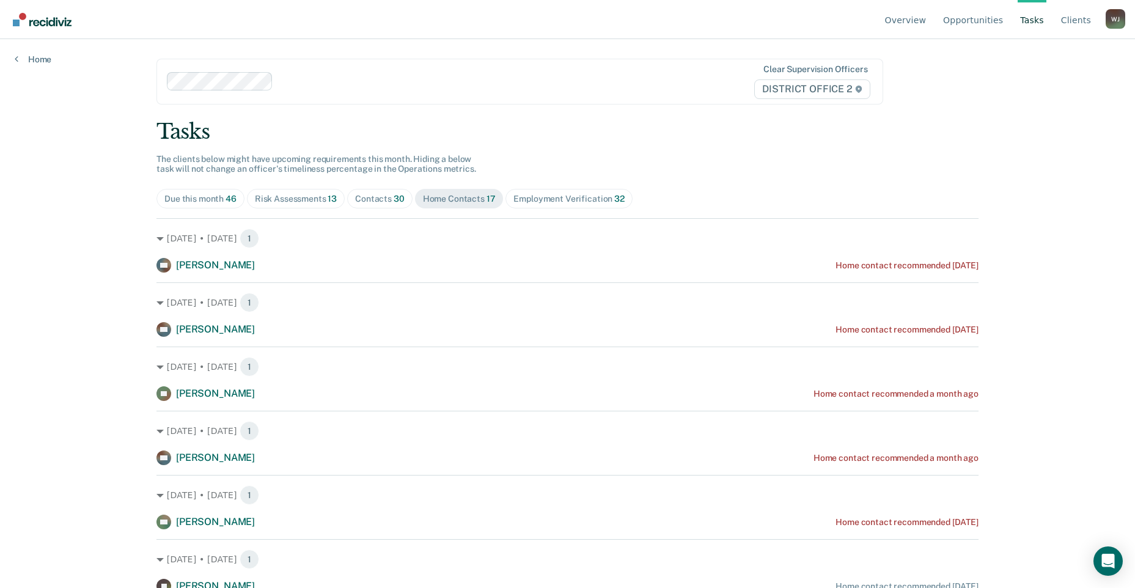
click at [582, 191] on span "Employment Verification 32" at bounding box center [568, 199] width 126 height 20
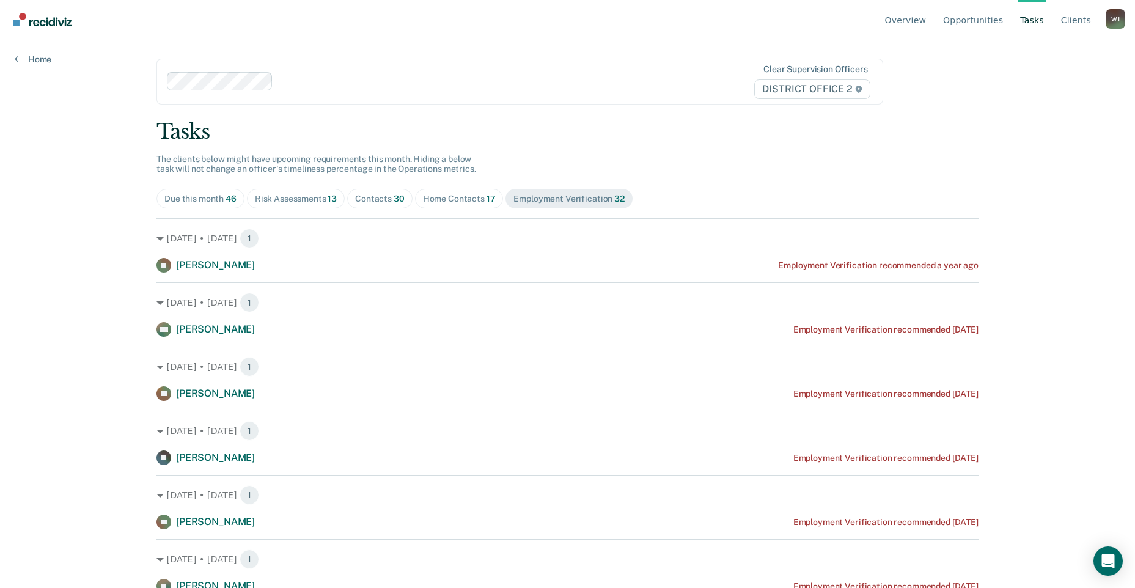
click at [1028, 431] on div "Overview Opportunities Tasks Client s [PERSON_NAME] Profile How it works Log Ou…" at bounding box center [567, 294] width 1135 height 588
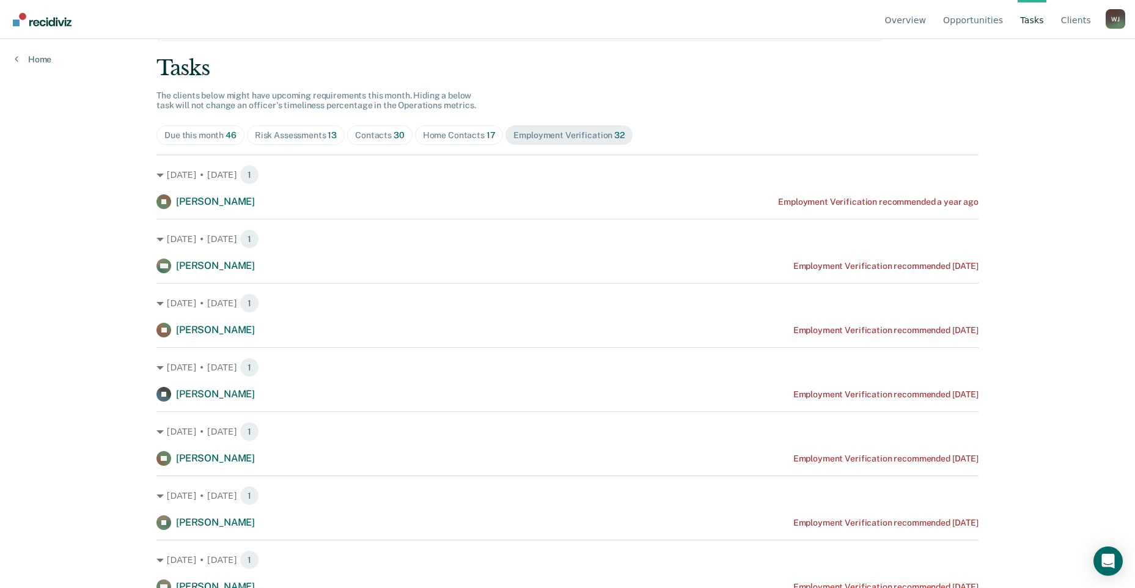
scroll to position [61, 0]
